Goal: Task Accomplishment & Management: Manage account settings

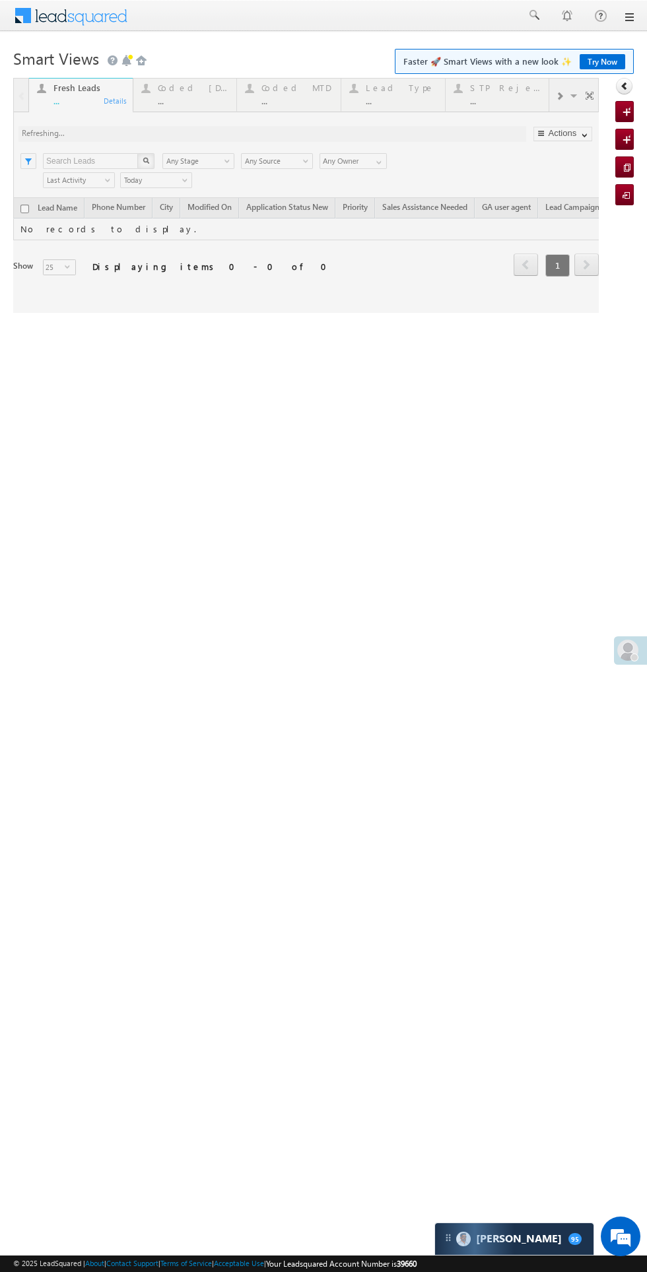
click at [172, 88] on div at bounding box center [306, 195] width 586 height 235
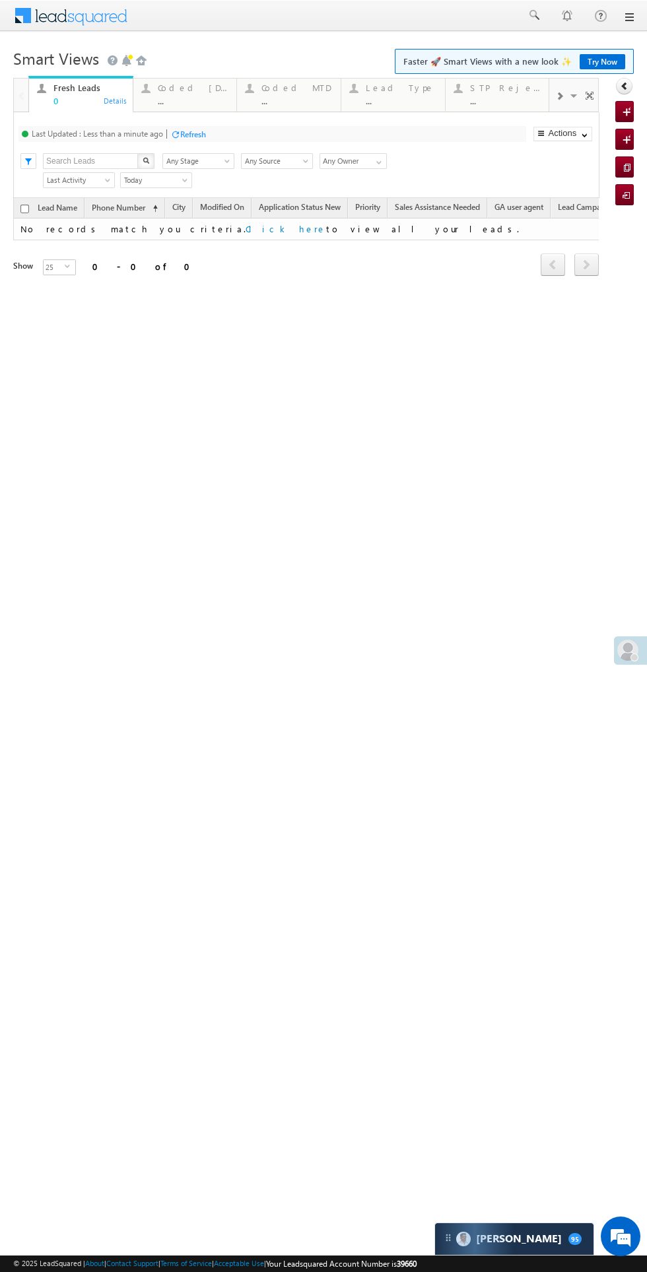
click at [191, 88] on div "Coded [DATE]" at bounding box center [193, 88] width 71 height 11
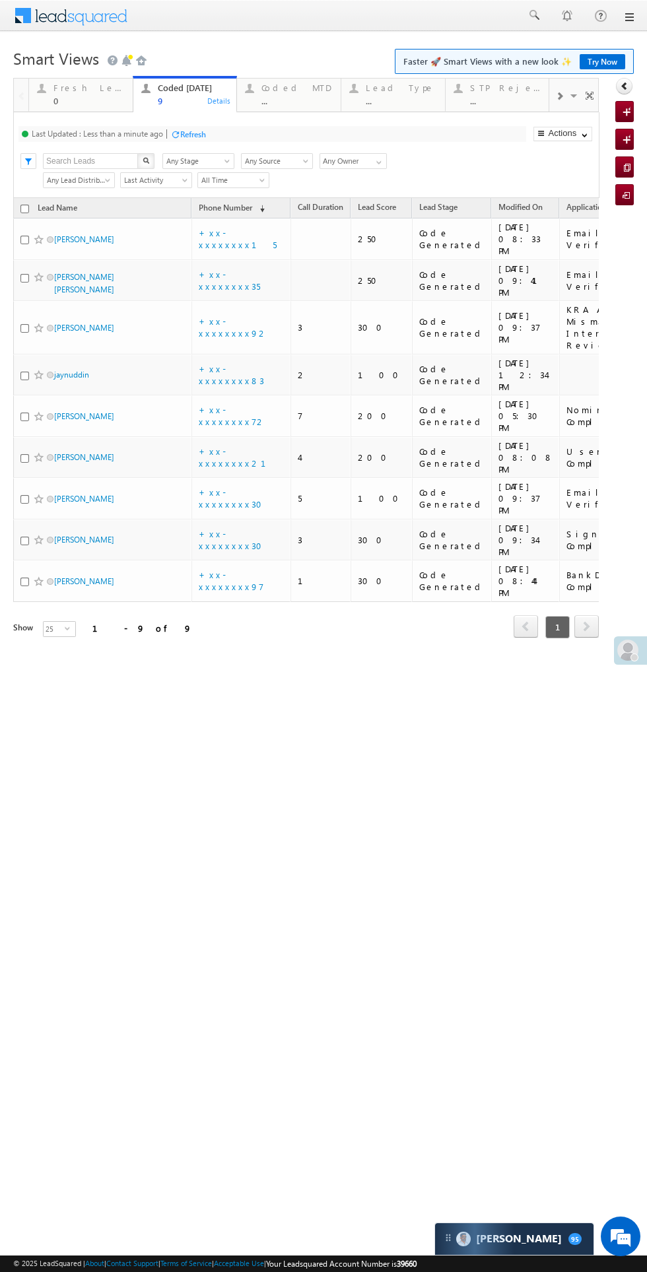
click at [199, 134] on div "Refresh" at bounding box center [193, 134] width 26 height 10
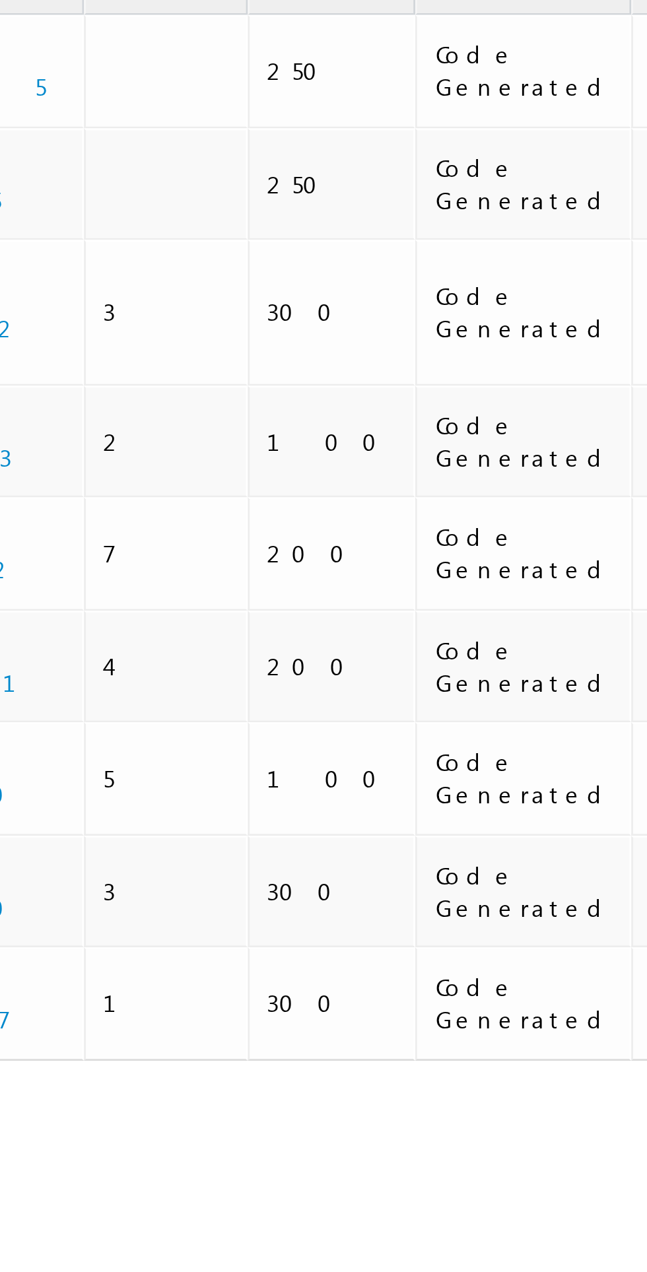
scroll to position [0, 1]
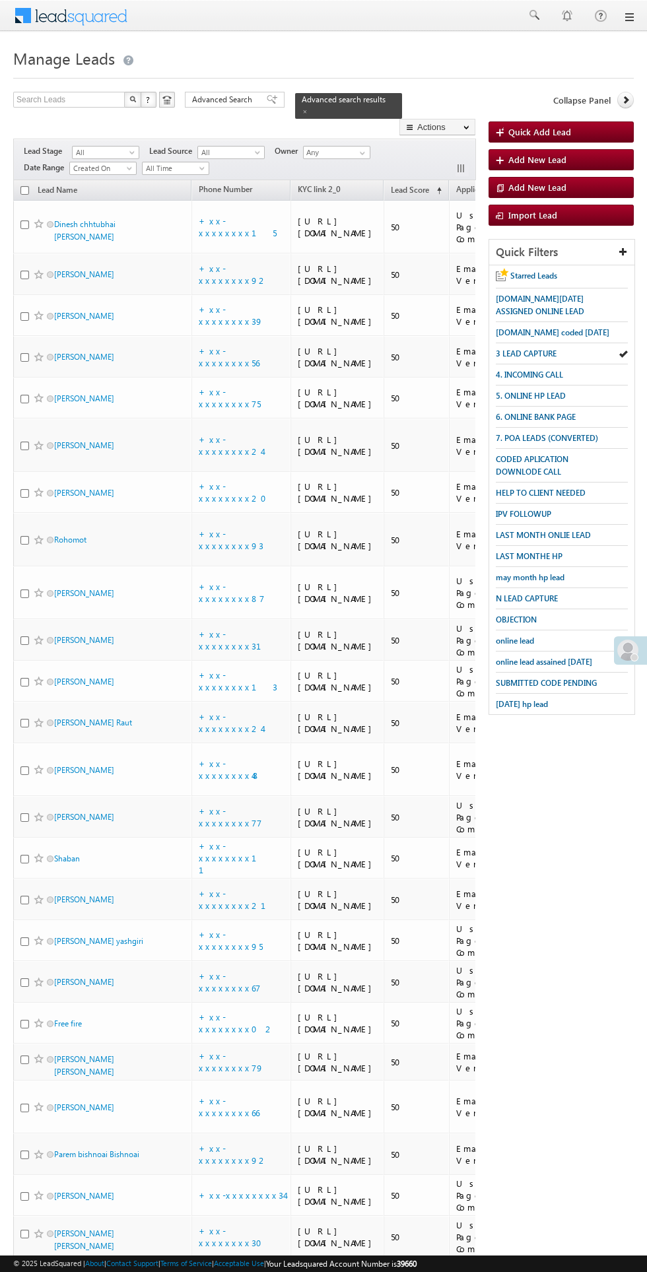
click at [621, 96] on icon at bounding box center [625, 99] width 9 height 9
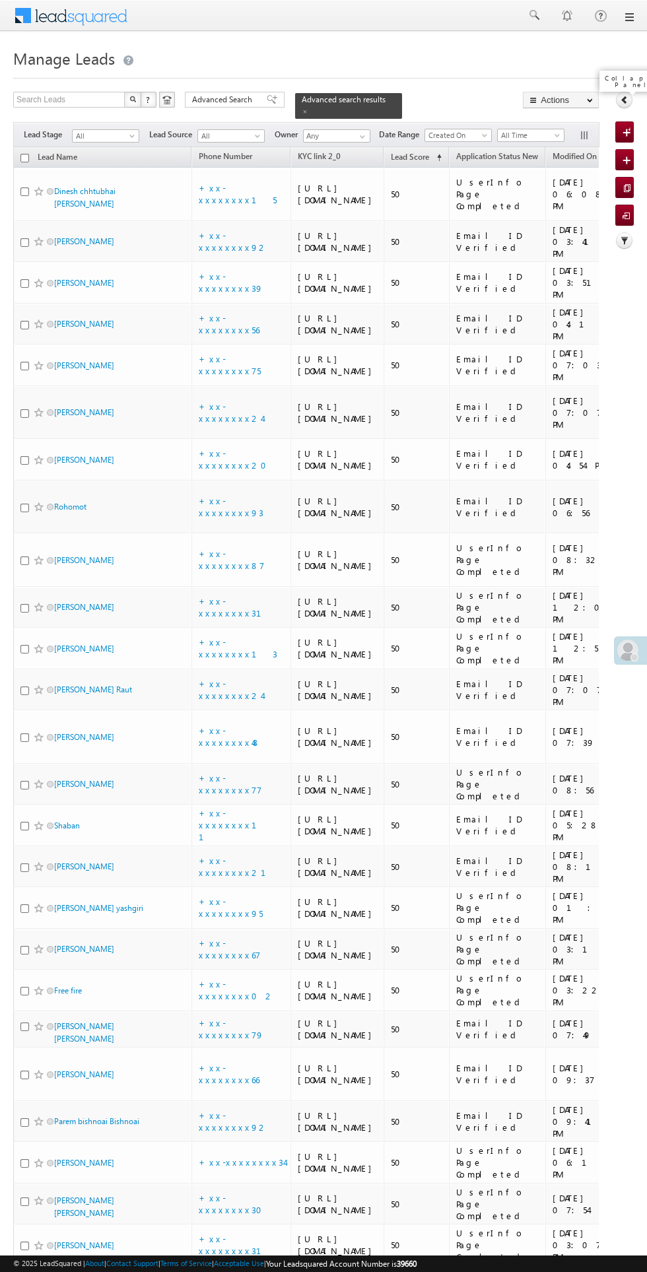
click at [621, 96] on icon at bounding box center [624, 99] width 9 height 9
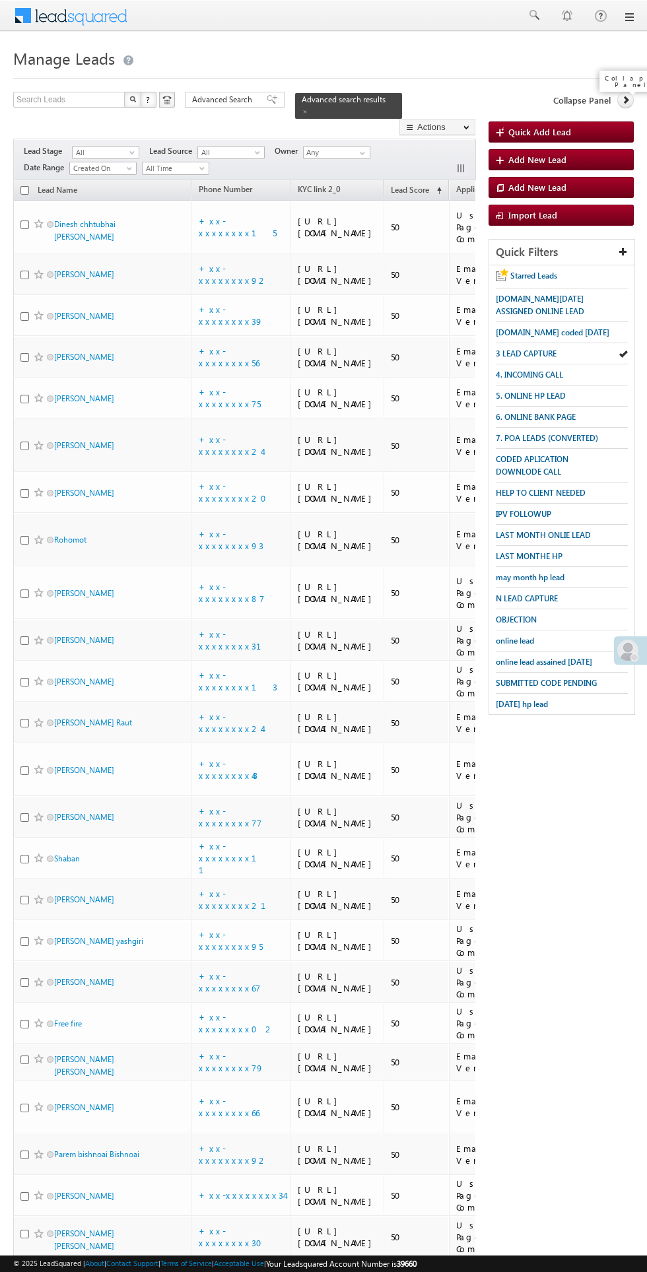
click at [621, 97] on icon at bounding box center [625, 99] width 9 height 9
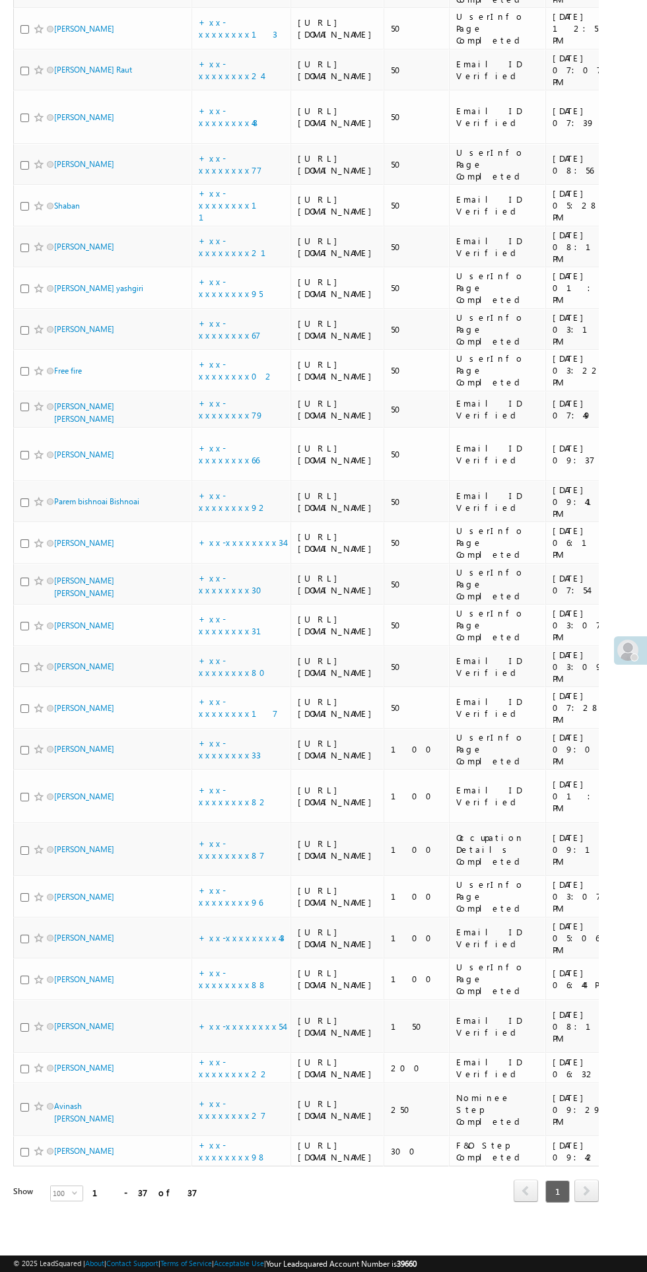
scroll to position [1839, 0]
click at [114, 1101] on link "Avinash [PERSON_NAME]" at bounding box center [84, 1112] width 60 height 22
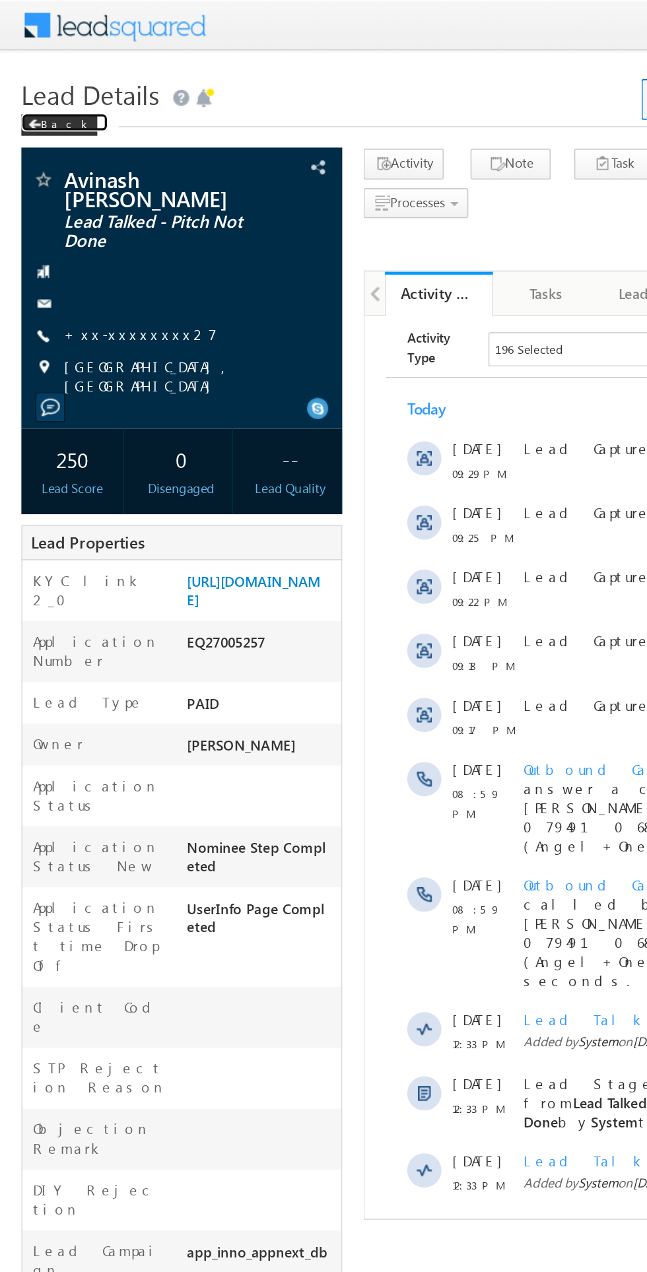
click at [44, 77] on div "Back" at bounding box center [36, 77] width 47 height 13
